Goal: Task Accomplishment & Management: Use online tool/utility

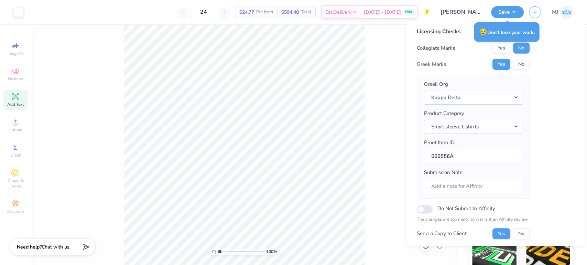
click at [14, 106] on span "Add Text" at bounding box center [15, 105] width 17 height 6
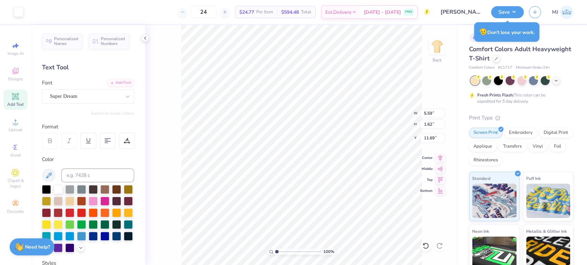
type input "5.59"
type input "1.62"
type input "11.69"
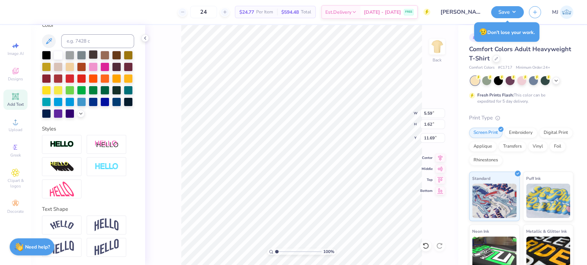
scroll to position [146, 0]
click at [66, 143] on img at bounding box center [62, 145] width 24 height 8
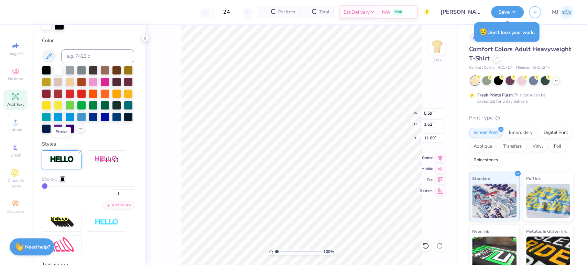
type input "5.62"
type input "1.65"
type input "11.67"
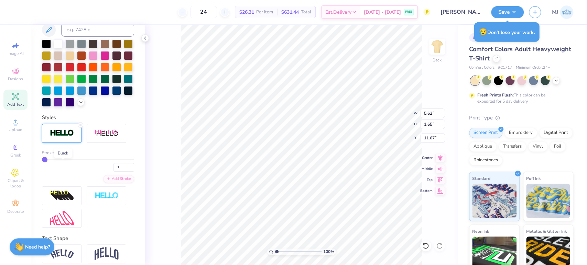
click at [61, 155] on div at bounding box center [63, 153] width 4 height 4
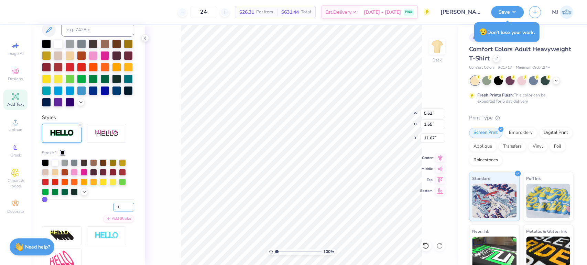
click at [113, 212] on input "1" at bounding box center [123, 207] width 21 height 9
type input "2"
click at [126, 212] on input "2" at bounding box center [123, 207] width 21 height 9
type input "7.3964537854582"
type input "3"
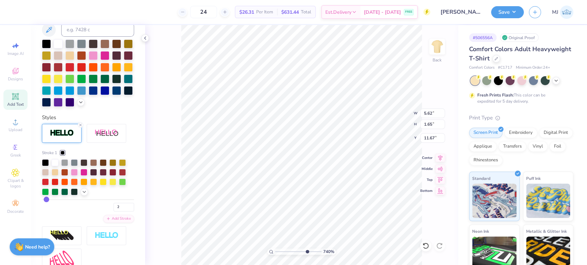
type input "3"
type input "4"
type input "5"
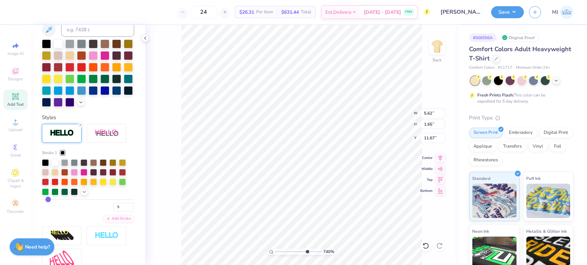
type input "7"
type input "10"
type input "11"
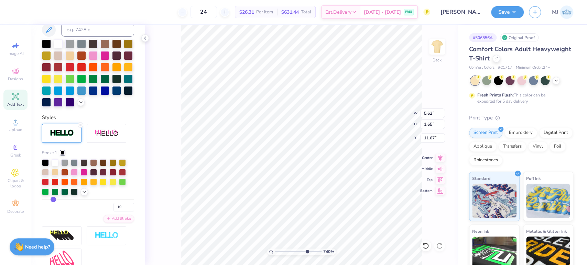
type input "11"
type input "12"
type input "13"
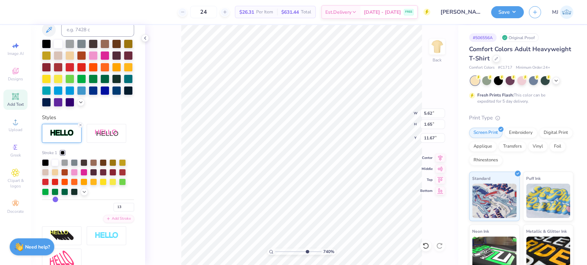
type input "14"
type input "15"
type input "16"
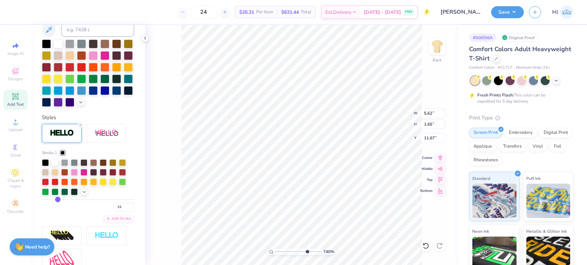
type input "16"
type input "17"
type input "18"
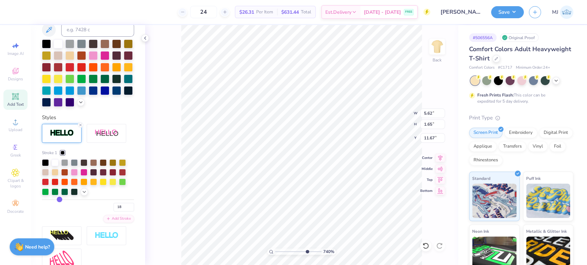
type input "20"
type input "21"
type input "22"
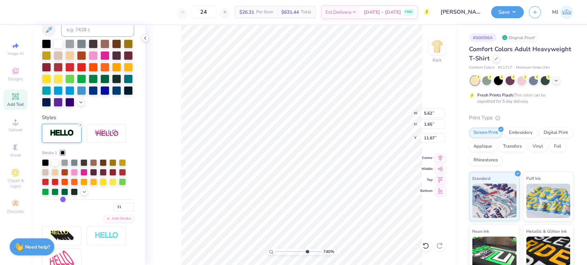
type input "22"
type input "23"
drag, startPoint x: 45, startPoint y: 209, endPoint x: 63, endPoint y: 212, distance: 17.9
type input "23"
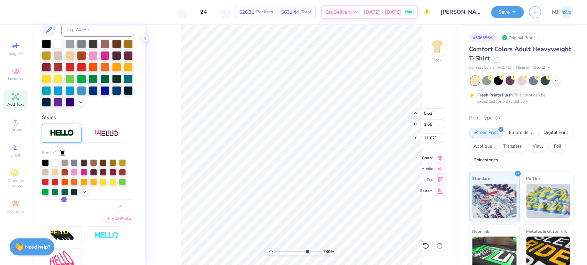
click at [63, 200] on input "range" at bounding box center [88, 199] width 92 height 1
type input "7.3964537854582"
type input "6.29"
type input "2.32"
type input "11.34"
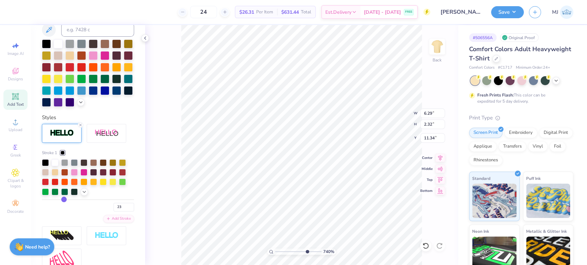
type input "21"
type input "20"
type input "19"
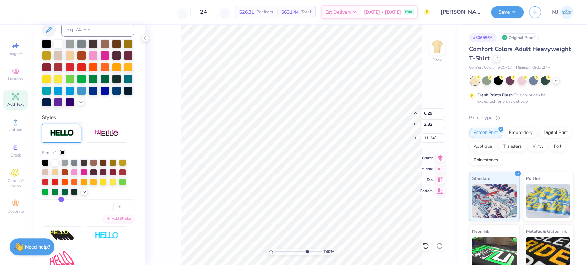
type input "19"
type input "18"
type input "17"
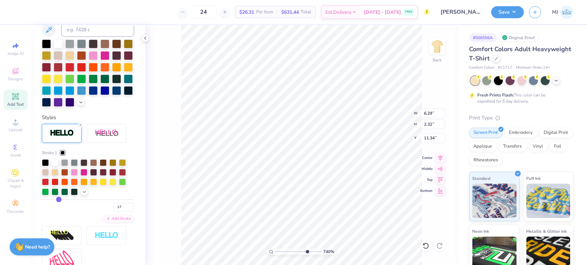
type input "16"
type input "15"
drag, startPoint x: 62, startPoint y: 212, endPoint x: 56, endPoint y: 212, distance: 5.5
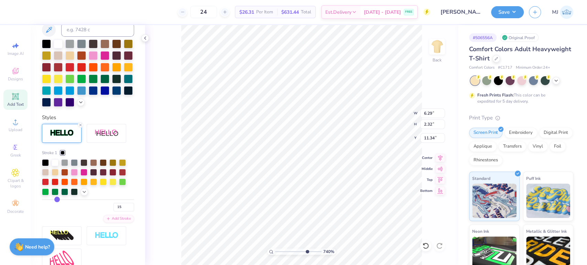
type input "15"
click at [56, 200] on input "range" at bounding box center [88, 199] width 92 height 1
type input "7.3964537854582"
type input "6.05"
type input "2.08"
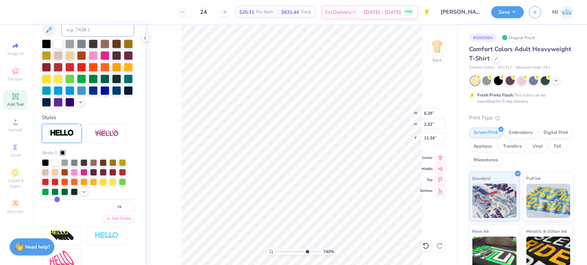
type input "11.46"
type input "13"
type input "12"
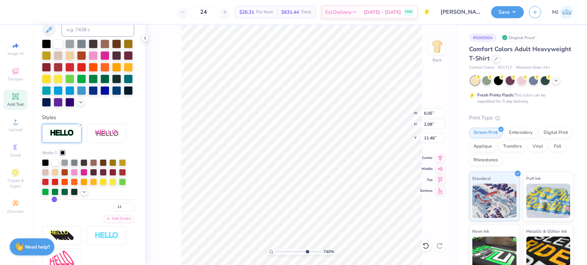
type input "11"
type input "10"
type input "9"
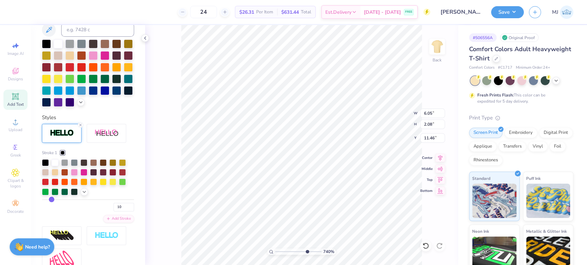
type input "9"
type input "8"
type input "7"
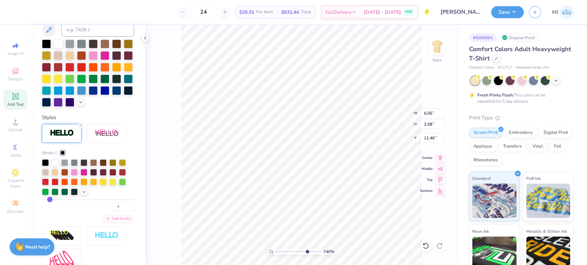
type input "5"
type input "4"
type input "3"
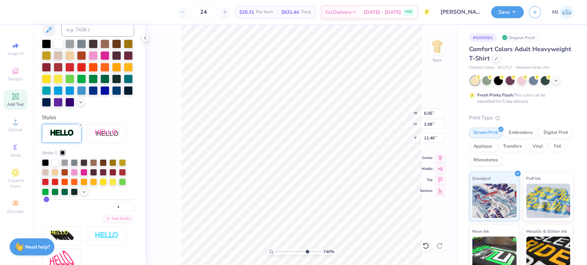
type input "3"
type input "1"
drag, startPoint x: 54, startPoint y: 212, endPoint x: 30, endPoint y: 210, distance: 24.8
type input "1"
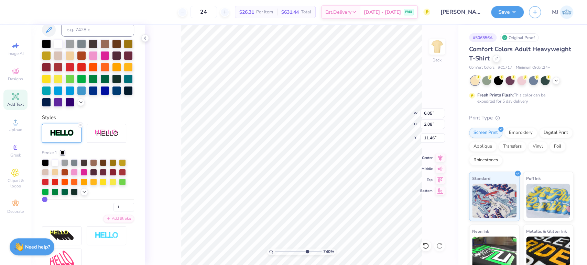
click at [42, 200] on input "range" at bounding box center [88, 199] width 92 height 1
type input "7.3964537854582"
type input "5.62"
type input "1.65"
type input "11.67"
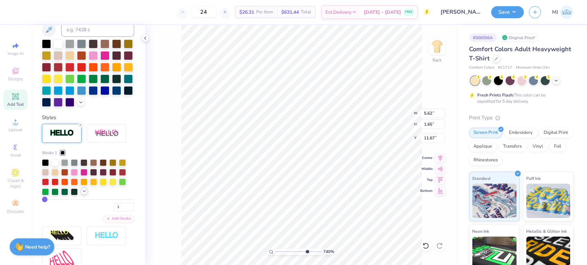
click at [83, 194] on icon at bounding box center [84, 192] width 6 height 6
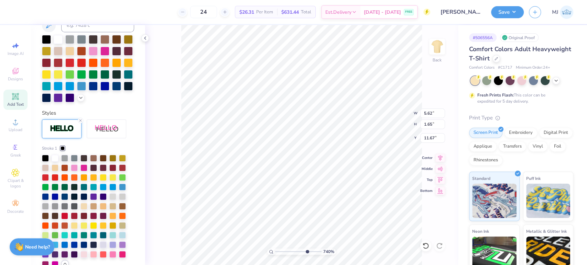
scroll to position [176, 0]
click at [46, 162] on div at bounding box center [45, 158] width 7 height 7
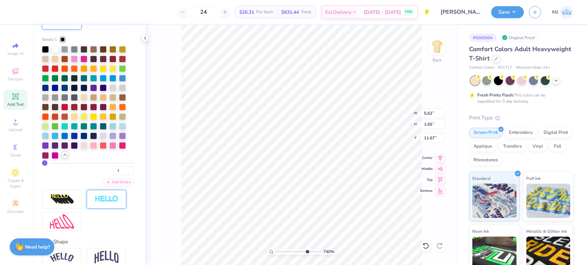
scroll to position [291, 0]
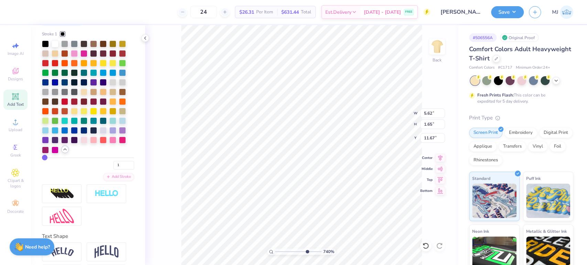
click at [53, 170] on div "1" at bounding box center [88, 163] width 92 height 12
type input "4"
type input "5"
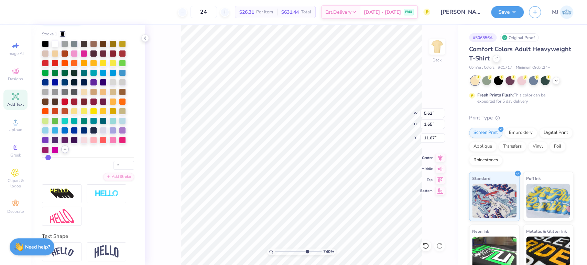
type input "7"
type input "8"
type input "10"
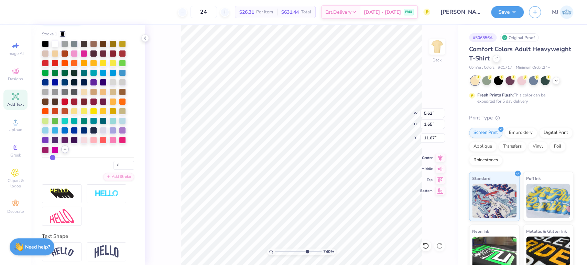
type input "10"
type input "11"
drag, startPoint x: 46, startPoint y: 169, endPoint x: 52, endPoint y: 170, distance: 5.9
type input "11"
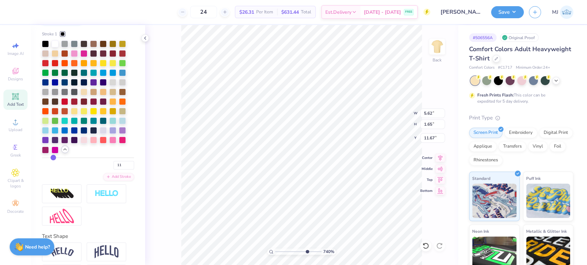
click at [52, 158] on input "range" at bounding box center [88, 157] width 92 height 1
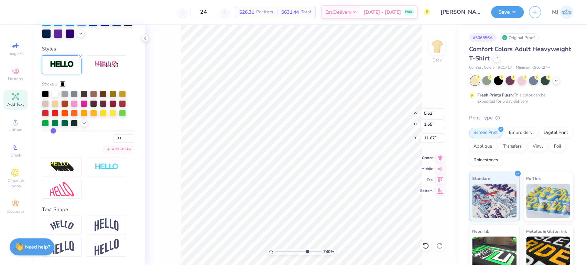
type input "7.3964537854582"
type input "5.93"
type input "1.95"
type input "11.52"
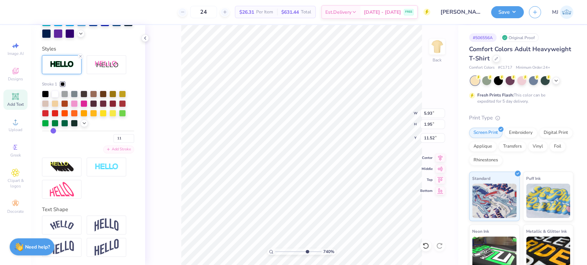
click at [106, 151] on div "Add Stroke" at bounding box center [118, 150] width 31 height 8
type input "7.3964537854582"
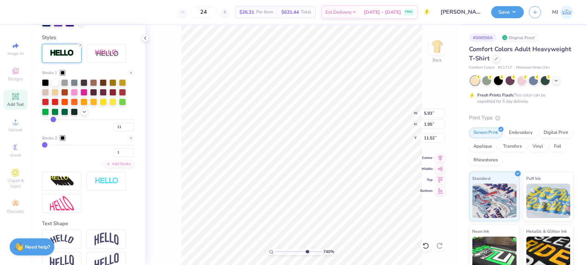
type input "4"
type input "5"
type input "7"
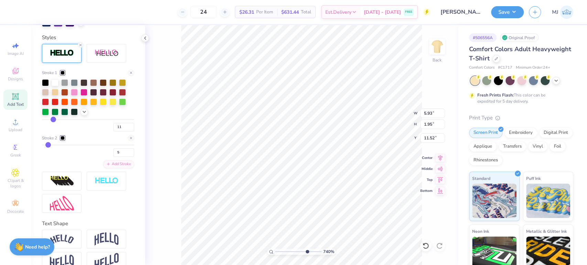
type input "7"
type input "9"
type input "11"
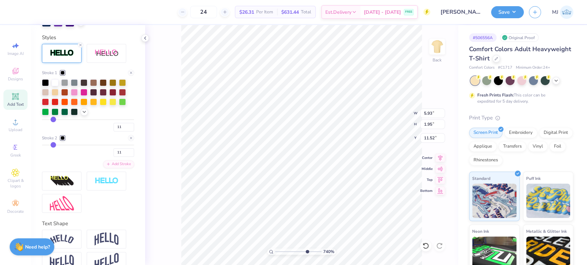
type input "16"
type input "20"
type input "24"
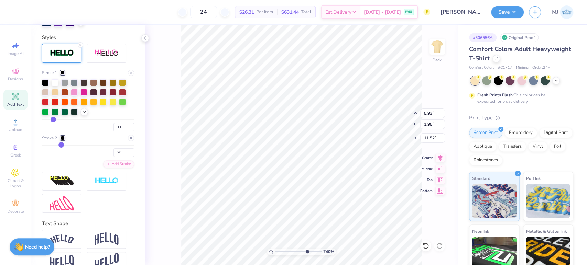
type input "24"
type input "26"
type input "28"
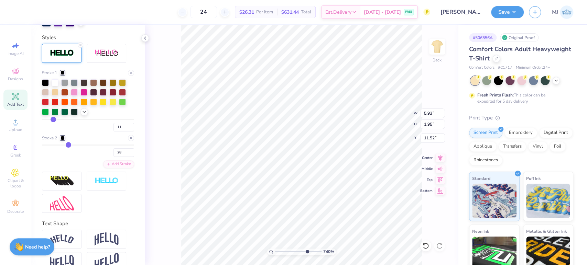
type input "31"
type input "32"
type input "34"
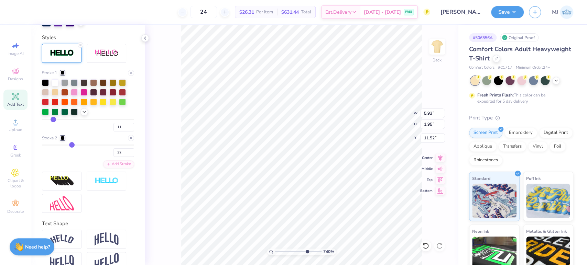
type input "34"
type input "35"
drag, startPoint x: 46, startPoint y: 156, endPoint x: 72, endPoint y: 157, distance: 25.8
type input "35"
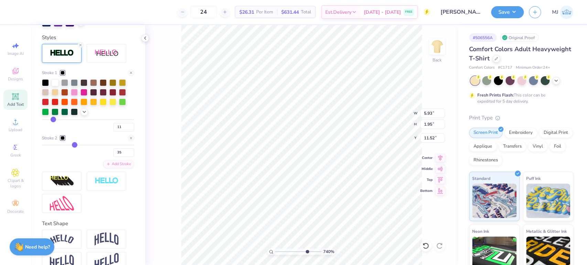
click at [72, 146] on input "range" at bounding box center [88, 145] width 92 height 1
type input "7.3964537854582"
type input "6.66"
type input "2.68"
type input "11.16"
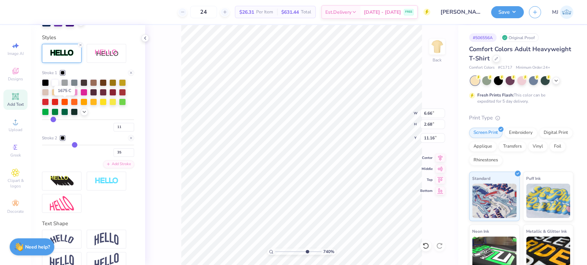
click at [66, 95] on div at bounding box center [64, 91] width 7 height 7
type input "7.3964537854582"
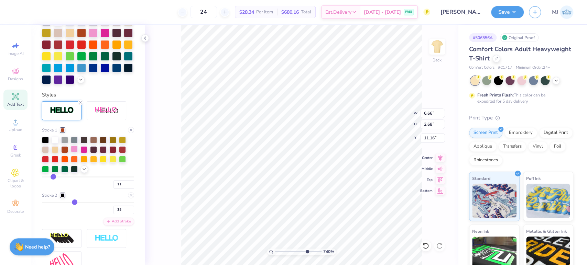
scroll to position [176, 0]
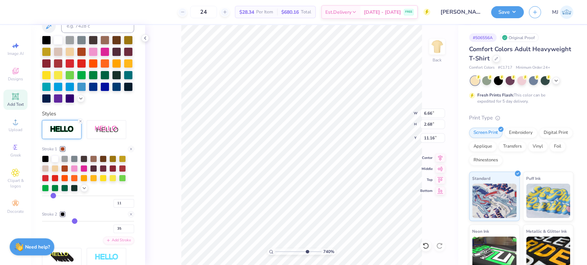
click at [51, 231] on div "Stroke 2 35" at bounding box center [88, 222] width 92 height 22
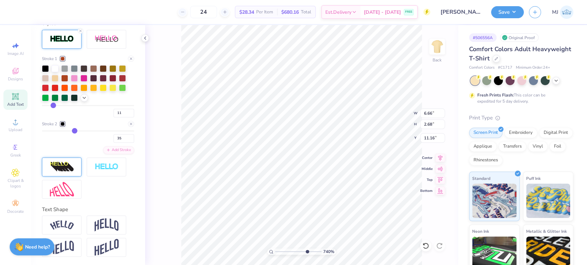
scroll to position [278, 0]
type input "34"
type input "33"
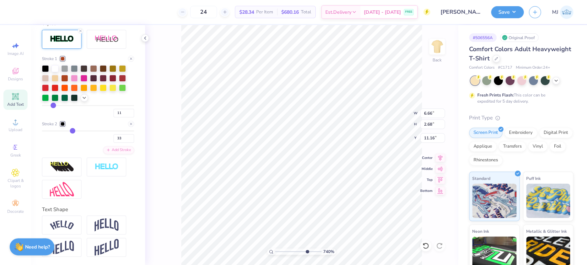
type input "32"
type input "30"
type input "29"
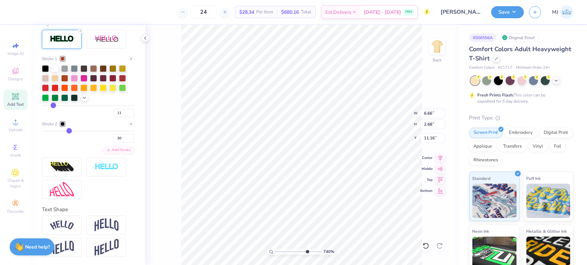
type input "29"
type input "27"
type input "26"
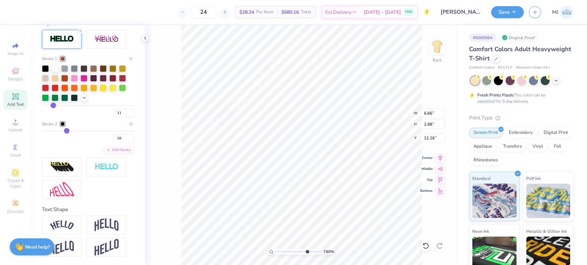
type input "25"
type input "24"
type input "20"
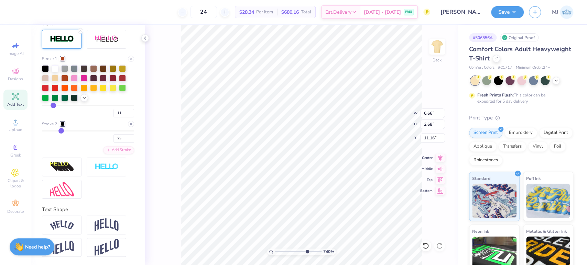
type input "20"
type input "19"
type input "18"
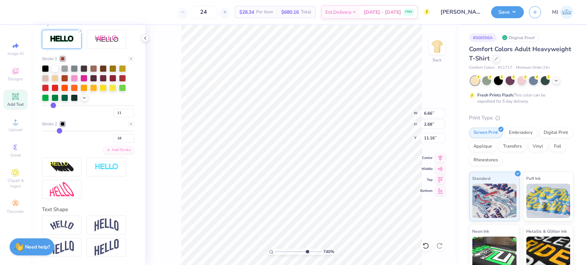
type input "17"
type input "16"
type input "15"
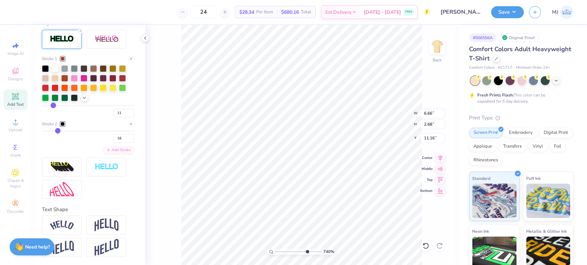
type input "15"
type input "14"
type input "13"
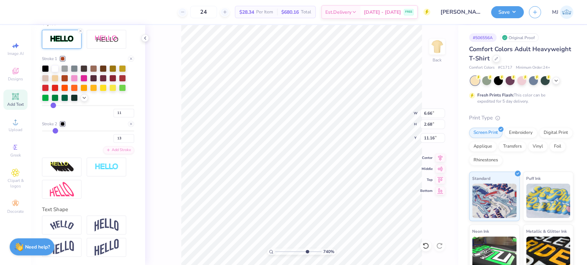
type input "11"
type input "10"
drag, startPoint x: 67, startPoint y: 132, endPoint x: 52, endPoint y: 134, distance: 15.6
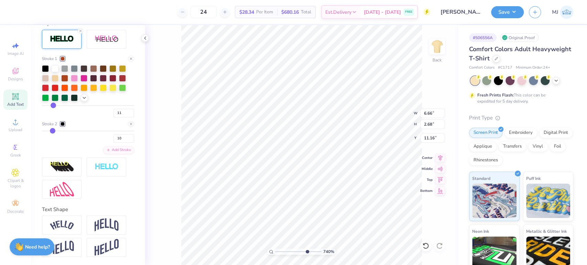
type input "10"
click at [52, 132] on input "range" at bounding box center [88, 131] width 92 height 1
type input "7.3964537854582"
type input "5.93"
type input "1.95"
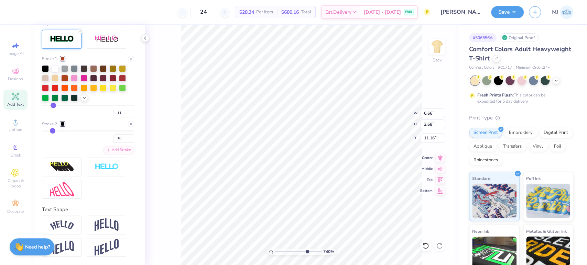
type input "11.52"
type input "13"
type input "14"
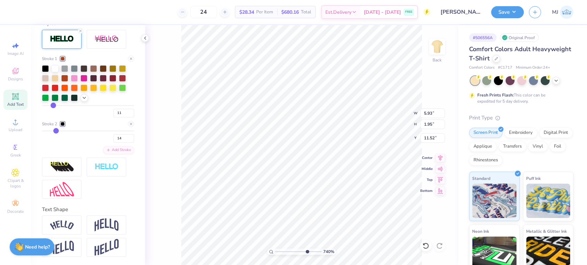
type input "15"
type input "16"
type input "17"
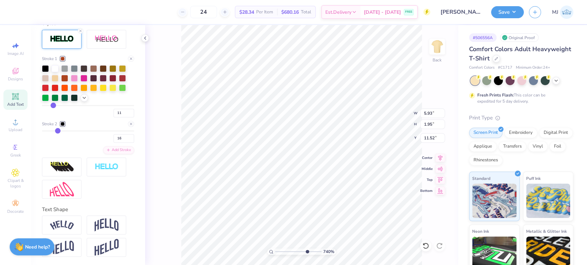
type input "17"
type input "18"
drag, startPoint x: 53, startPoint y: 129, endPoint x: 59, endPoint y: 128, distance: 5.5
click at [59, 131] on input "range" at bounding box center [88, 131] width 92 height 1
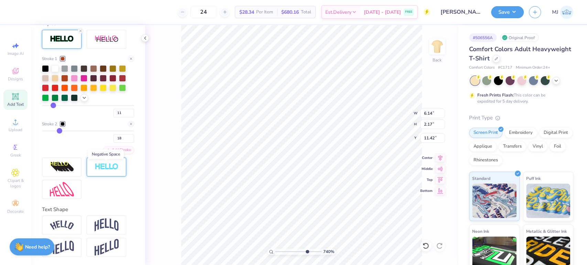
click at [107, 167] on img at bounding box center [107, 167] width 24 height 8
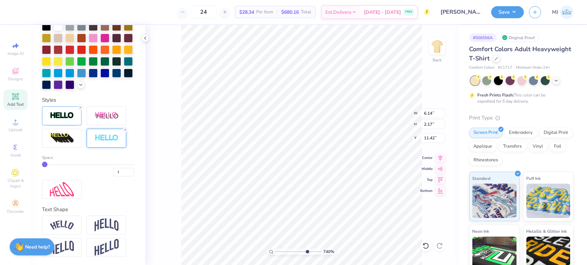
scroll to position [201, 0]
click at [80, 109] on icon at bounding box center [80, 108] width 4 height 4
drag, startPoint x: 45, startPoint y: 163, endPoint x: 53, endPoint y: 165, distance: 8.0
click at [53, 165] on input "range" at bounding box center [88, 164] width 92 height 1
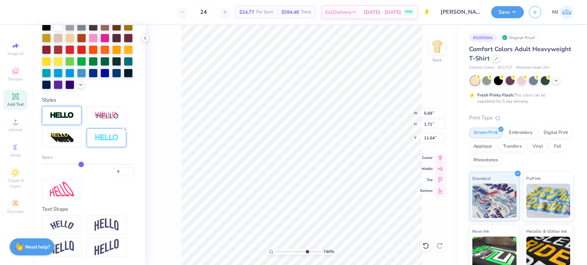
drag, startPoint x: 53, startPoint y: 165, endPoint x: 77, endPoint y: 169, distance: 24.5
click at [77, 165] on input "range" at bounding box center [88, 164] width 92 height 1
click at [84, 166] on div "9" at bounding box center [88, 170] width 92 height 12
click at [84, 164] on input "range" at bounding box center [88, 164] width 92 height 1
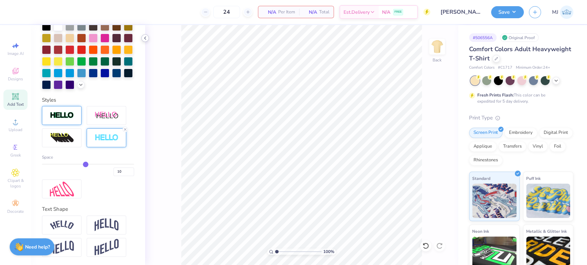
click at [143, 38] on icon at bounding box center [145, 38] width 6 height 6
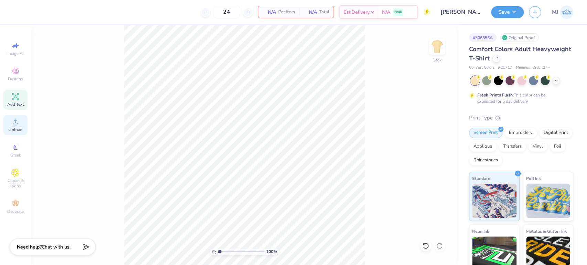
click at [13, 126] on icon at bounding box center [15, 122] width 8 height 8
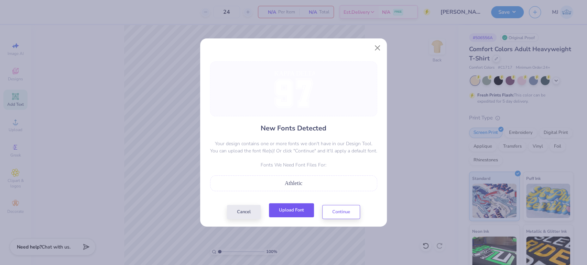
click at [289, 210] on button "Upload Font" at bounding box center [291, 211] width 45 height 14
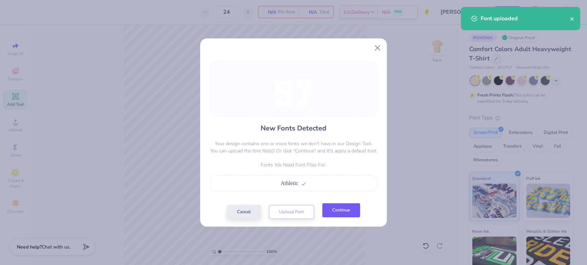
click at [337, 214] on button "Continue" at bounding box center [341, 211] width 38 height 14
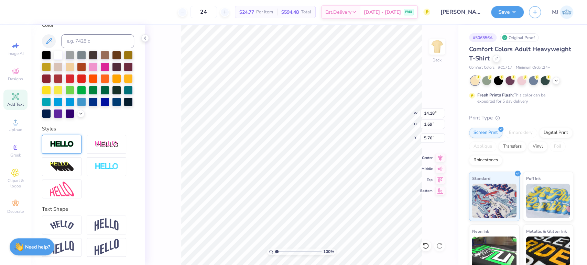
scroll to position [6, 1]
click at [176, 70] on div "100 % Back W 14.18 14.18 " H 1.69 1.69 " Y 5.76 5.76 " Center Middle Top Bottom" at bounding box center [301, 145] width 313 height 240
click at [426, 113] on input "14.18" at bounding box center [432, 114] width 25 height 10
click at [426, 139] on input "6.80" at bounding box center [432, 138] width 25 height 10
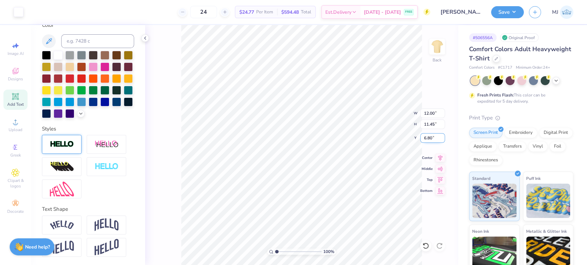
click at [426, 139] on input "6.80" at bounding box center [432, 138] width 25 height 10
click at [439, 156] on icon at bounding box center [440, 157] width 4 height 6
click at [143, 38] on icon at bounding box center [145, 38] width 6 height 6
click at [313, 190] on li "Group" at bounding box center [320, 190] width 54 height 13
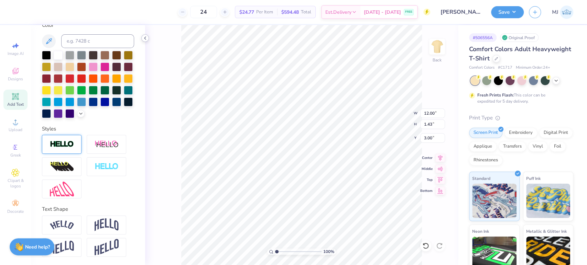
click at [147, 37] on icon at bounding box center [145, 38] width 6 height 6
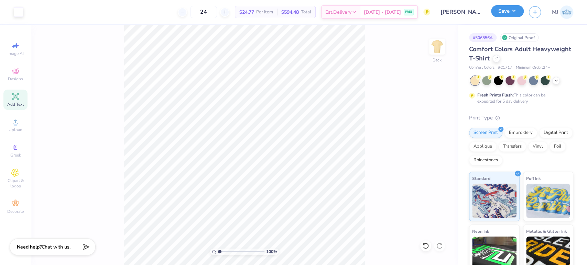
click at [514, 14] on button "Save" at bounding box center [507, 11] width 33 height 12
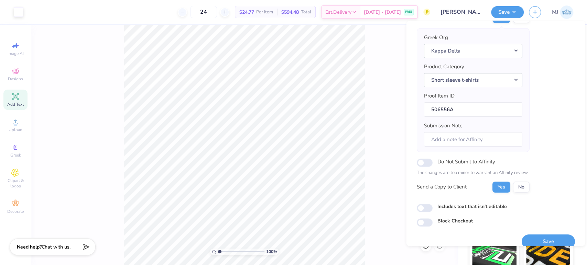
scroll to position [55, 0]
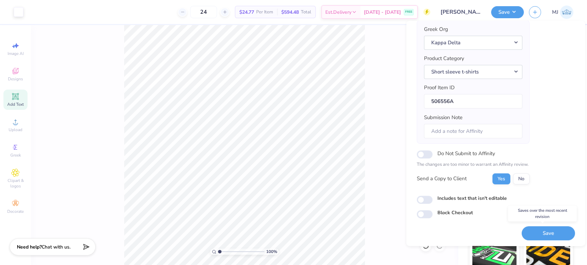
click at [546, 230] on button "Save" at bounding box center [547, 234] width 53 height 14
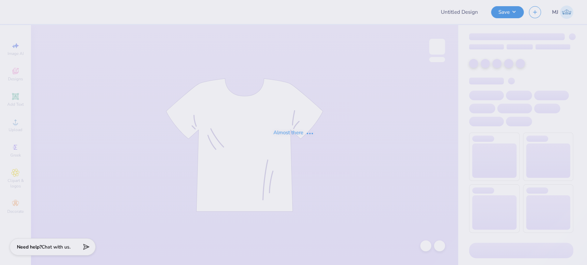
type input "[PERSON_NAME] : [GEOGRAPHIC_DATA][US_STATE]: [GEOGRAPHIC_DATA]"
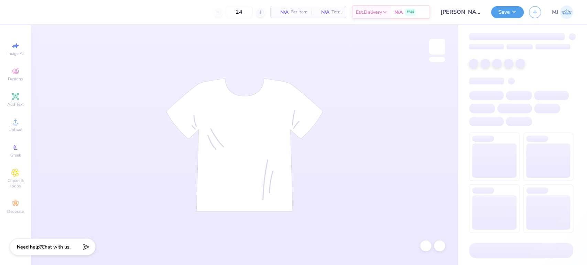
type input "50"
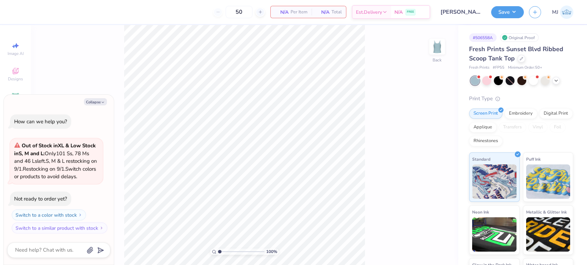
click at [100, 101] on button "Collapse" at bounding box center [95, 101] width 23 height 7
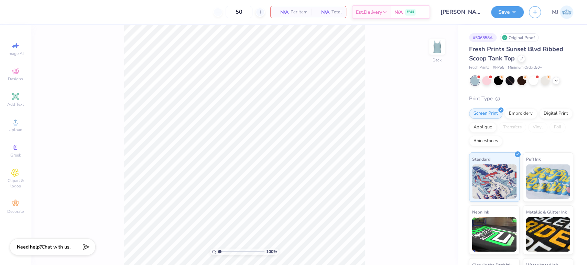
type textarea "x"
click at [18, 124] on icon at bounding box center [15, 122] width 8 height 8
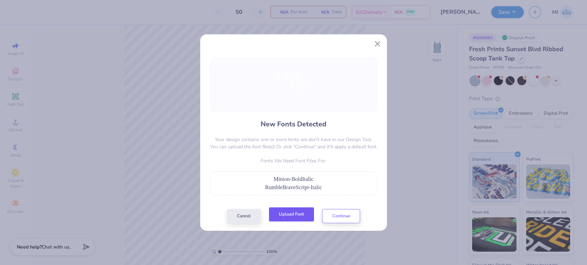
click at [294, 218] on button "Upload Font" at bounding box center [291, 215] width 45 height 14
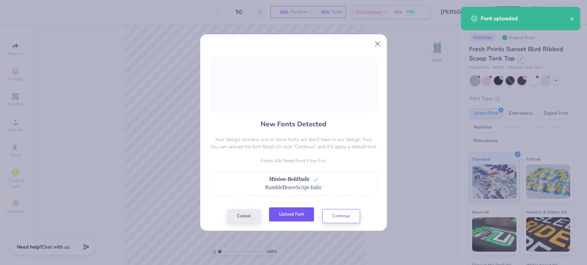
click at [293, 217] on button "Upload Font" at bounding box center [291, 215] width 45 height 14
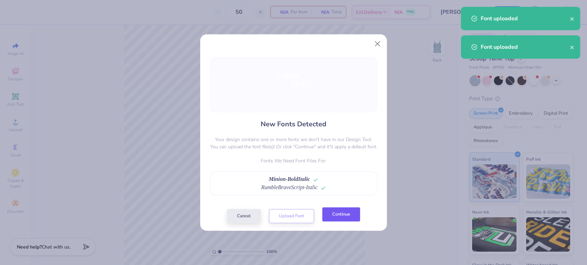
click at [340, 217] on button "Continue" at bounding box center [341, 215] width 38 height 14
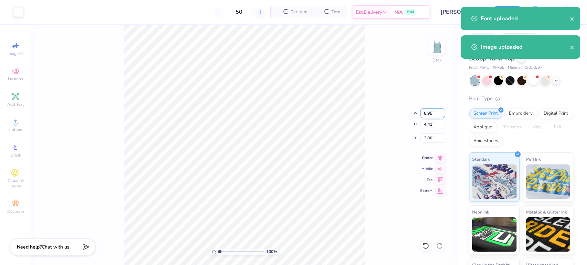
click at [429, 115] on input "8.95" at bounding box center [432, 114] width 25 height 10
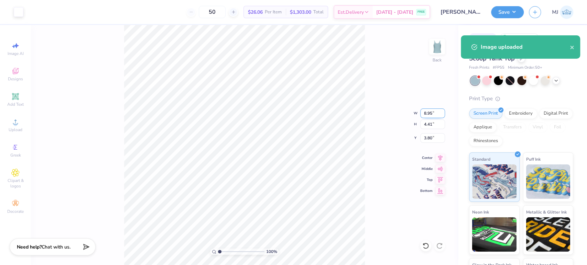
click at [427, 112] on input "8.95" at bounding box center [432, 114] width 25 height 10
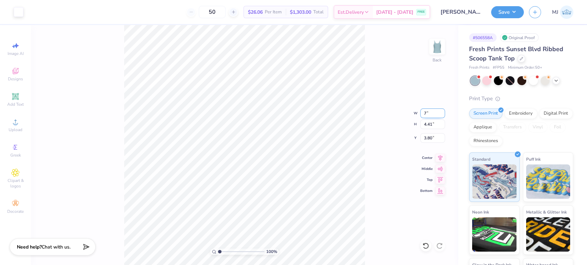
type input "7.00"
type input "3.45"
type input "4.28"
click at [252, 188] on li "Group" at bounding box center [255, 190] width 54 height 13
type input "7.01"
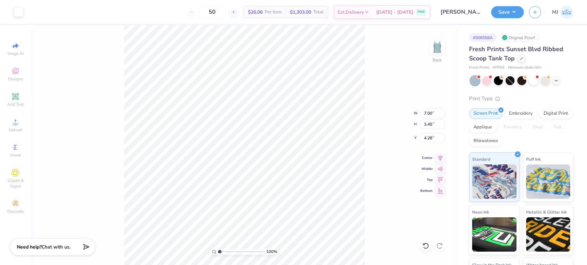
type input "3.44"
click at [423, 112] on input "7.01" at bounding box center [432, 114] width 25 height 10
type input "7.00"
click at [433, 141] on input "4.28" at bounding box center [432, 138] width 25 height 10
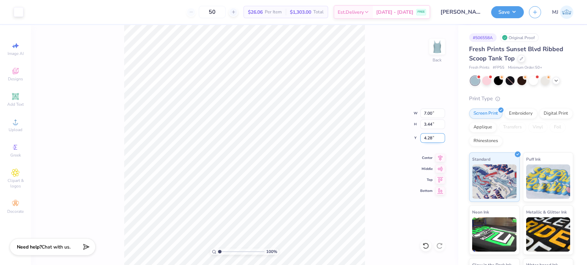
click at [433, 141] on input "4.28" at bounding box center [432, 138] width 25 height 10
click at [429, 138] on input "4.28" at bounding box center [432, 138] width 25 height 10
click at [439, 159] on icon at bounding box center [440, 157] width 10 height 8
type input "3.00"
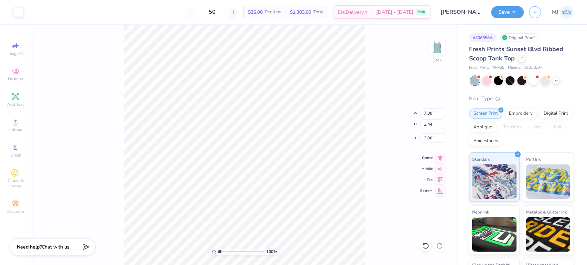
click at [370, 127] on div "100 % Back W 7.00 7.00 " H 3.44 3.44 " Y 3.00 3.00 " Center Middle Top Bottom" at bounding box center [244, 145] width 427 height 240
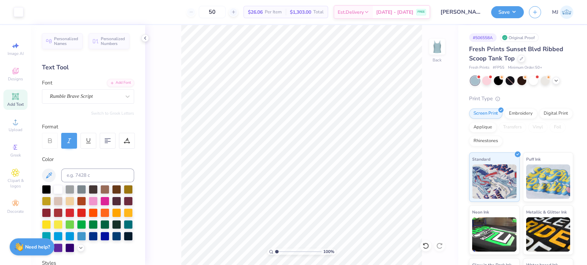
click at [143, 38] on icon at bounding box center [145, 38] width 6 height 6
click at [318, 186] on div "100 % Back" at bounding box center [301, 145] width 313 height 240
click at [330, 189] on li "Group" at bounding box center [340, 190] width 54 height 13
click at [142, 38] on icon at bounding box center [145, 38] width 6 height 6
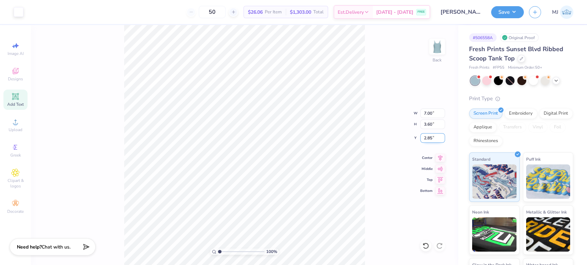
click at [427, 136] on input "2.85" at bounding box center [432, 138] width 25 height 10
type input "3.00"
click at [365, 153] on div "100 % Back W 7.00 7.00 " H 3.60 3.60 " Y 3.00 3.00 " Center Middle Top Bottom" at bounding box center [244, 145] width 427 height 240
click at [517, 11] on button "Save" at bounding box center [507, 11] width 33 height 12
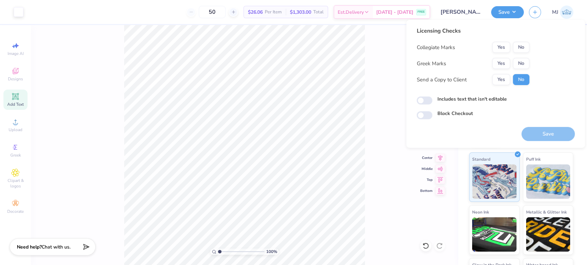
click at [375, 57] on div "100 % Back W 7.00 7.00 " H 3.60 3.60 " Y 3.00 3.00 " Center Middle Top Bottom" at bounding box center [244, 145] width 427 height 240
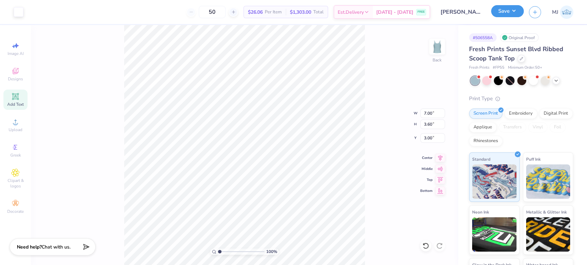
click at [513, 12] on button "Save" at bounding box center [507, 11] width 33 height 12
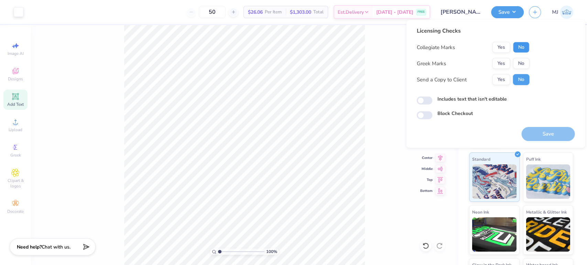
click at [517, 50] on button "No" at bounding box center [521, 47] width 17 height 11
click at [500, 63] on button "Yes" at bounding box center [501, 63] width 18 height 11
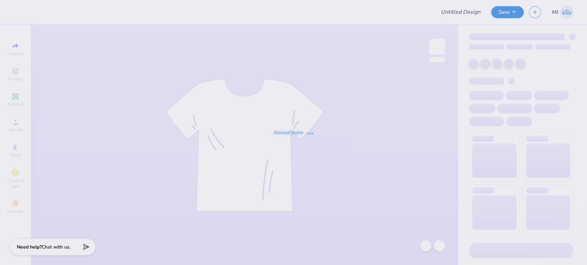
type input "Hannah Lin : University of Connecticut"
type input "[PERSON_NAME] : [GEOGRAPHIC_DATA][US_STATE]: [GEOGRAPHIC_DATA]"
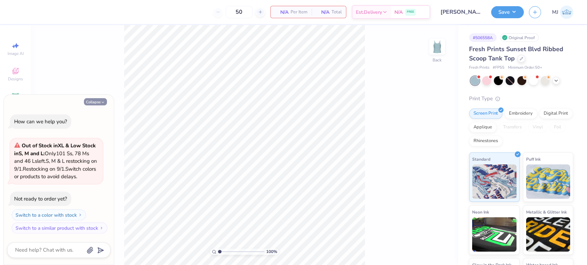
click at [102, 101] on icon "button" at bounding box center [103, 102] width 4 height 4
type textarea "x"
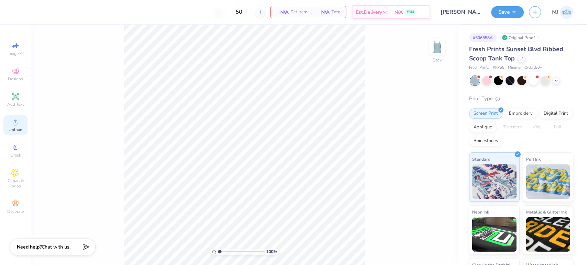
click at [14, 126] on circle at bounding box center [15, 124] width 4 height 4
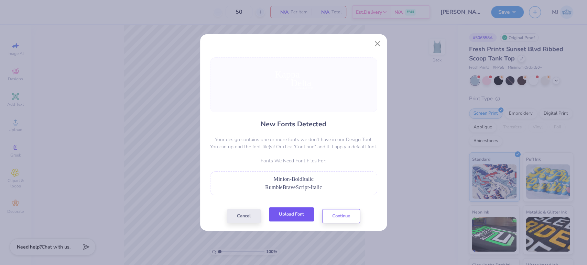
click at [297, 215] on button "Upload Font" at bounding box center [291, 215] width 45 height 14
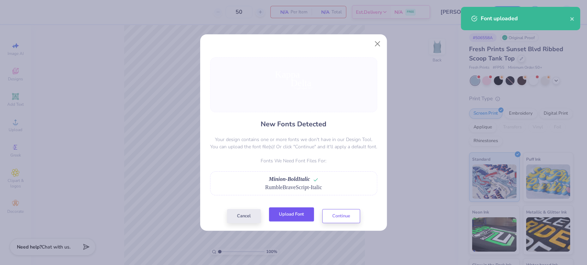
click at [291, 215] on button "Upload Font" at bounding box center [291, 215] width 45 height 14
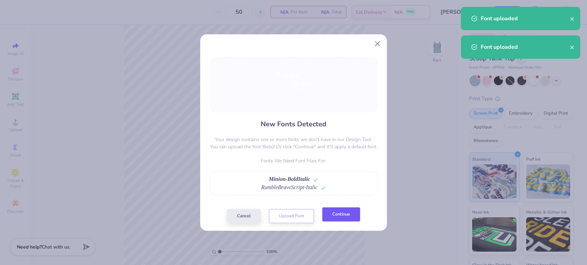
click at [343, 214] on button "Continue" at bounding box center [341, 215] width 38 height 14
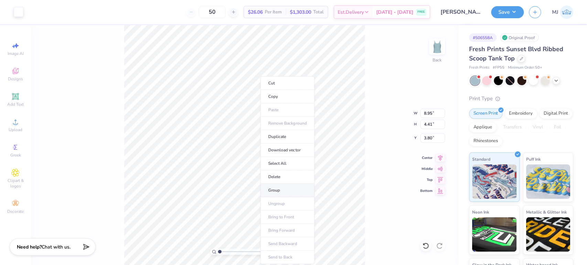
click at [278, 190] on li "Group" at bounding box center [287, 190] width 54 height 13
click at [426, 111] on input "8.95" at bounding box center [432, 114] width 25 height 10
type input "5"
click at [426, 140] on input "3.80" at bounding box center [432, 138] width 25 height 10
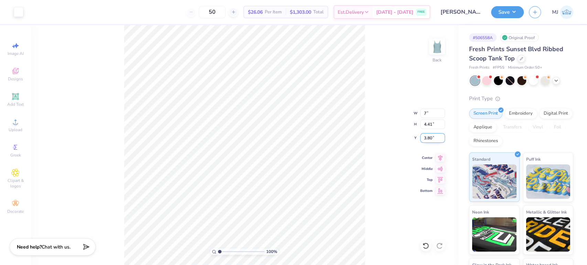
type input "7.00"
type input "3.45"
click at [426, 137] on input "4.28" at bounding box center [432, 138] width 25 height 10
type input "3.00"
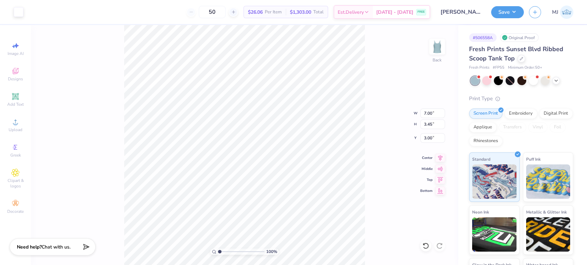
click at [388, 158] on div "100 % Back W 7.00 7.00 " H 3.45 3.45 " Y 3.00 3.00 " Center Middle Top Bottom" at bounding box center [244, 145] width 427 height 240
click at [518, 10] on button "Save" at bounding box center [507, 11] width 33 height 12
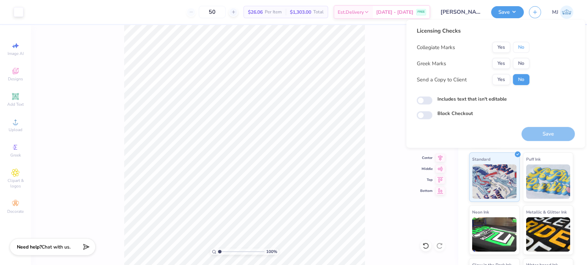
drag, startPoint x: 521, startPoint y: 47, endPoint x: 518, endPoint y: 54, distance: 7.5
click at [521, 47] on button "No" at bounding box center [521, 47] width 17 height 11
click at [500, 64] on button "Yes" at bounding box center [501, 63] width 18 height 11
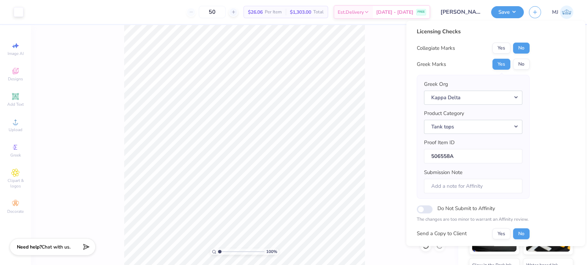
scroll to position [55, 0]
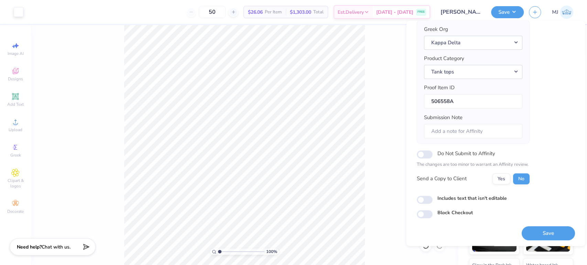
click at [532, 234] on button "Save" at bounding box center [547, 234] width 53 height 14
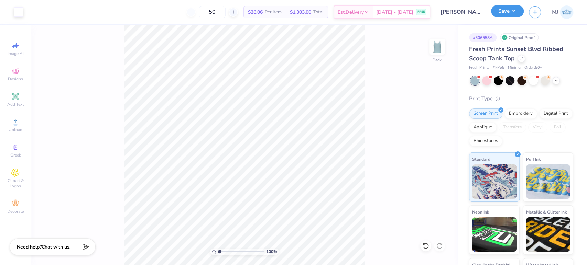
click at [516, 11] on button "Save" at bounding box center [507, 11] width 33 height 12
